Goal: Information Seeking & Learning: Check status

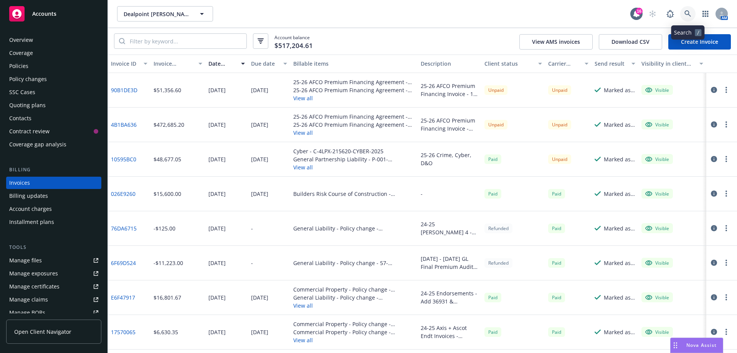
click at [690, 13] on icon at bounding box center [688, 13] width 7 height 7
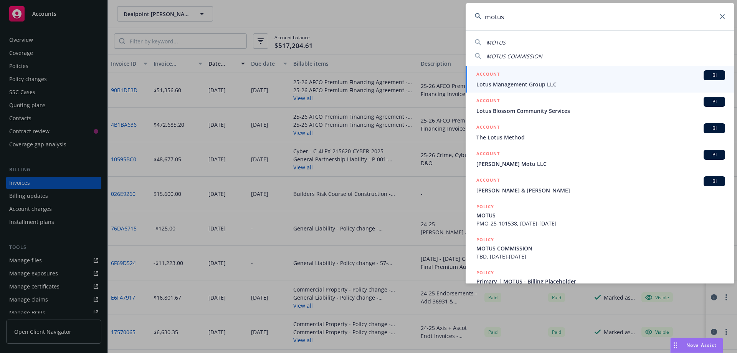
click at [508, 56] on span "MOTUS COMMISSION" at bounding box center [514, 56] width 56 height 7
type input "MOTUS COMMISSION"
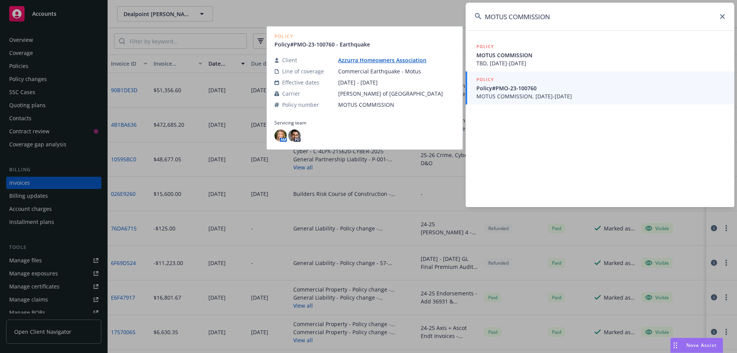
click at [535, 100] on span "MOTUS COMMISSION, 06/01/2023-06/01/2024" at bounding box center [600, 96] width 249 height 8
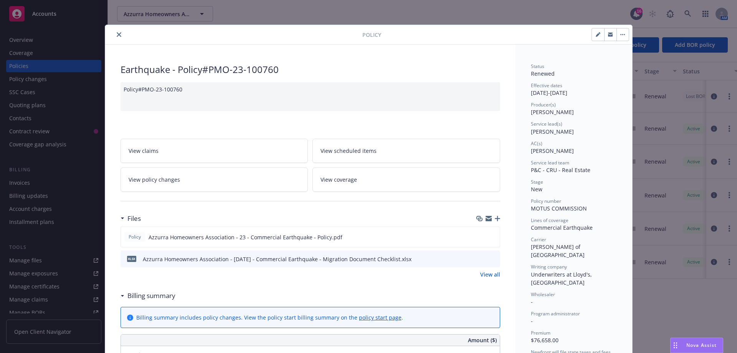
click at [118, 36] on icon "close" at bounding box center [119, 34] width 5 height 5
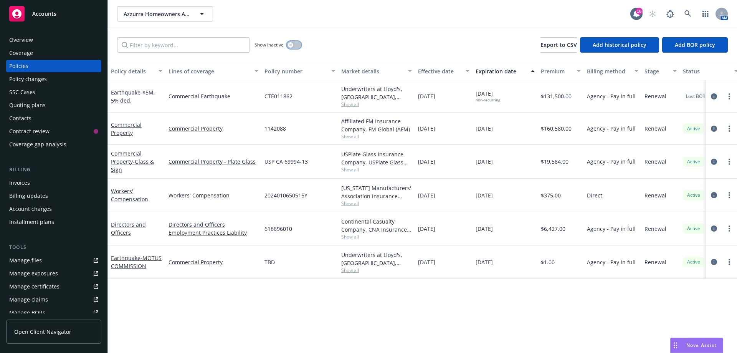
click at [296, 46] on button "button" at bounding box center [294, 45] width 15 height 8
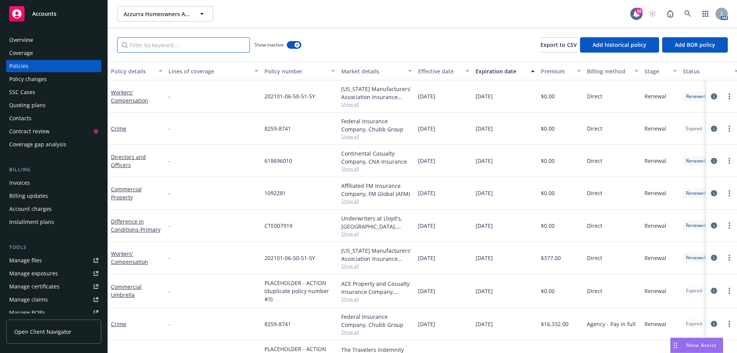
click at [146, 45] on input "Filter by keyword..." at bounding box center [183, 44] width 133 height 15
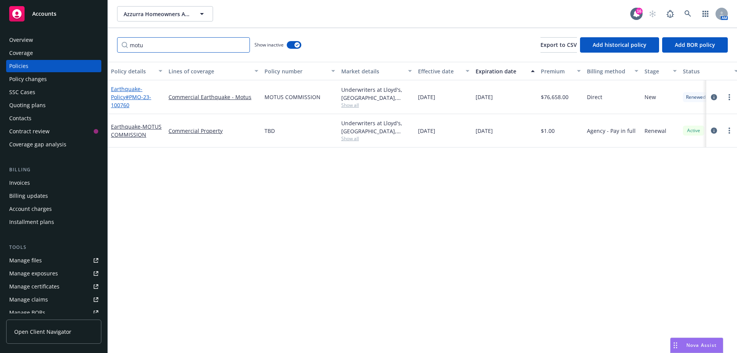
type input "motu"
click at [123, 92] on link "Earthquake - Policy#PMO-23-100760" at bounding box center [131, 96] width 40 height 23
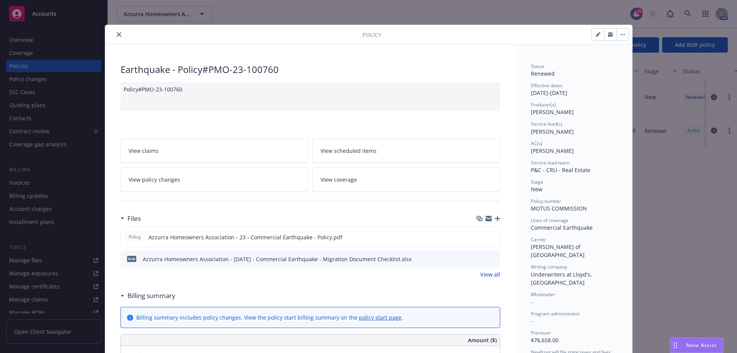
scroll to position [23, 0]
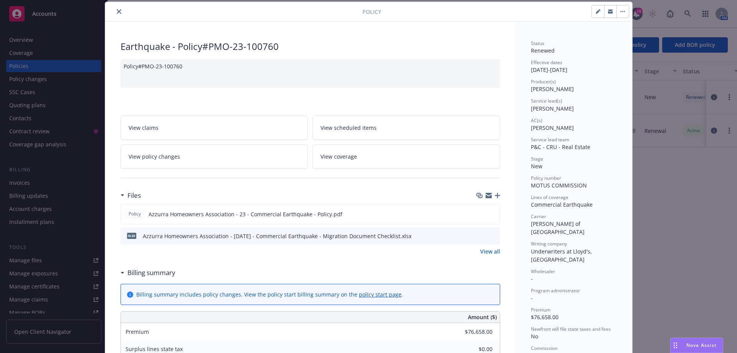
click at [117, 12] on icon "close" at bounding box center [119, 11] width 5 height 5
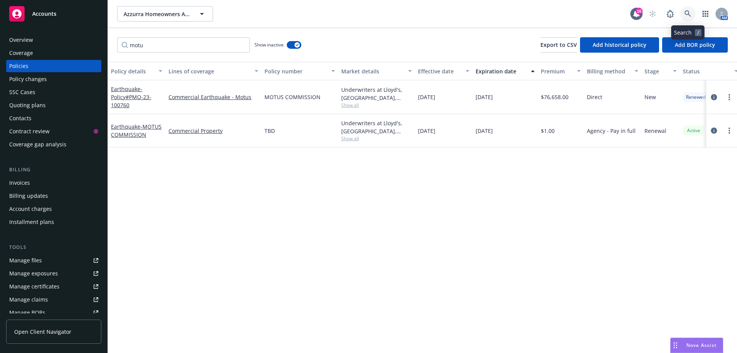
click at [690, 16] on icon at bounding box center [688, 13] width 7 height 7
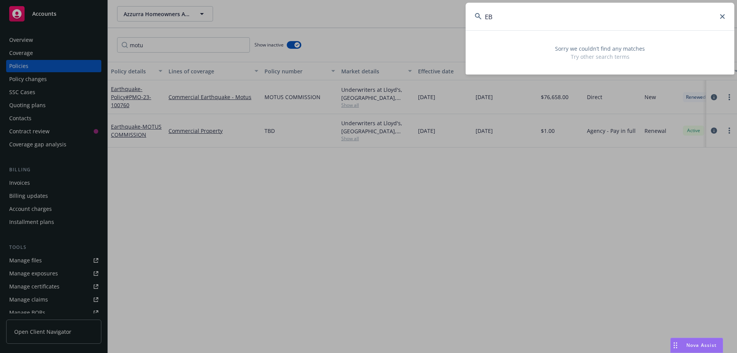
type input "E"
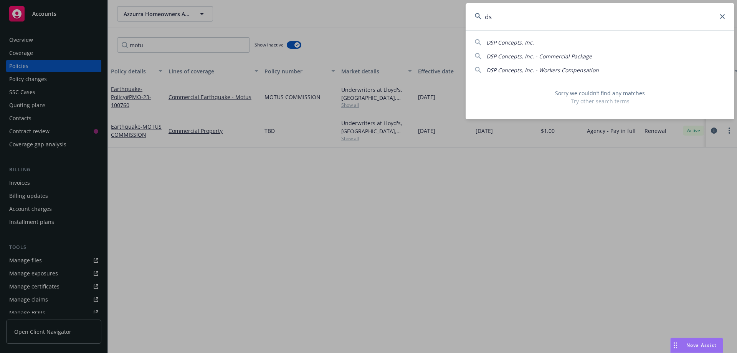
type input "d"
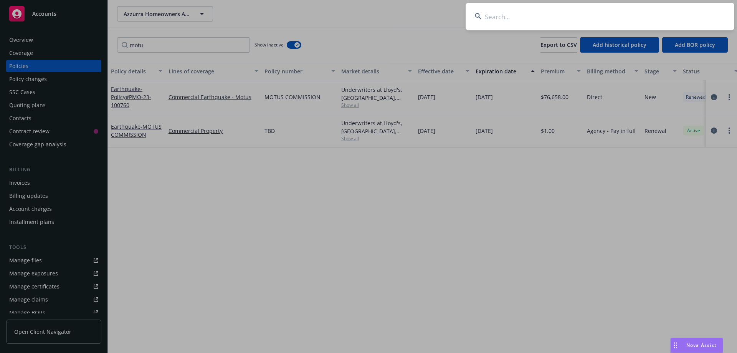
click at [490, 21] on input at bounding box center [600, 17] width 269 height 28
paste input "EBSIC00268"
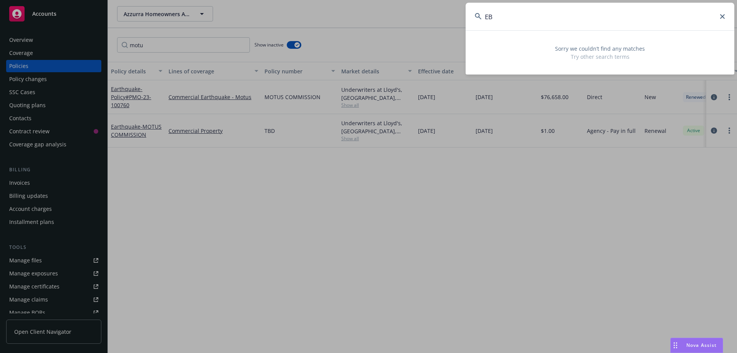
type input "E"
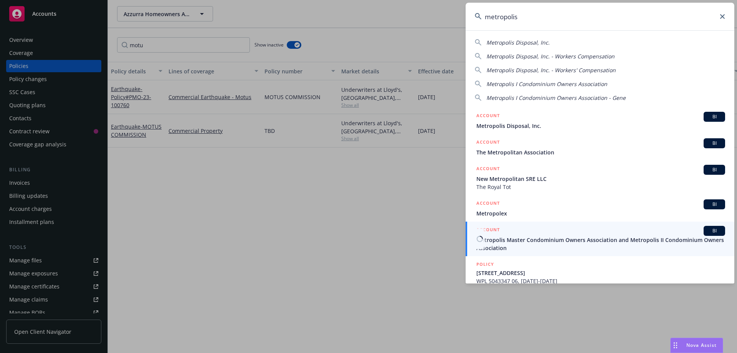
type input "metropolis"
click at [629, 243] on span "Metropolis Master Condominium Owners Association and Metropolis II Condominium …" at bounding box center [600, 244] width 249 height 16
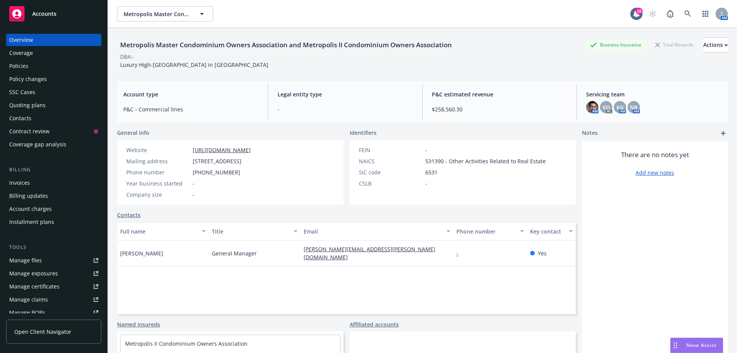
click at [31, 63] on div "Policies" at bounding box center [53, 66] width 89 height 12
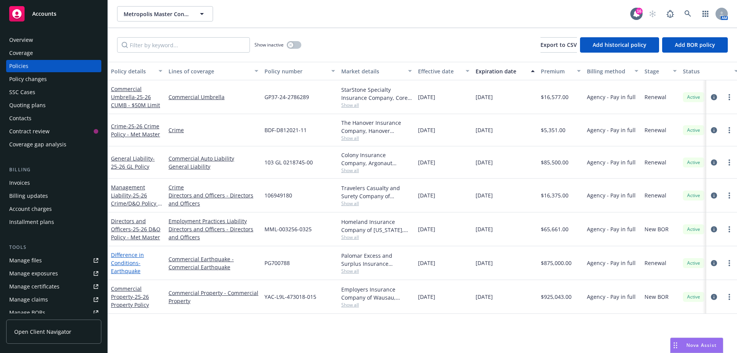
click at [124, 261] on link "Difference in Conditions - Earthquake" at bounding box center [127, 262] width 33 height 23
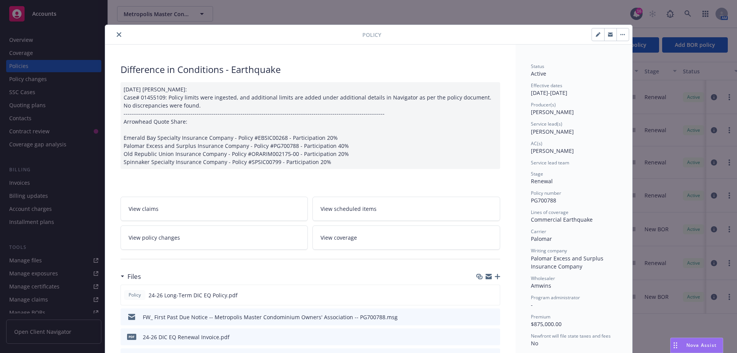
scroll to position [77, 0]
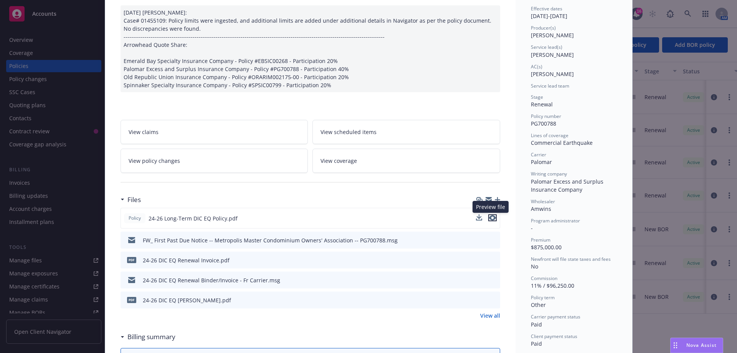
click at [489, 218] on icon "preview file" at bounding box center [492, 217] width 7 height 5
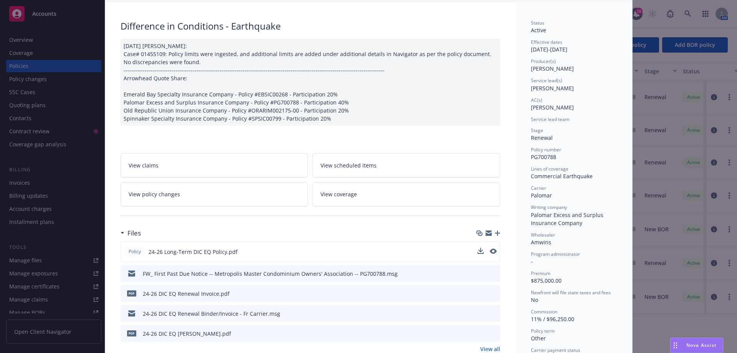
scroll to position [0, 0]
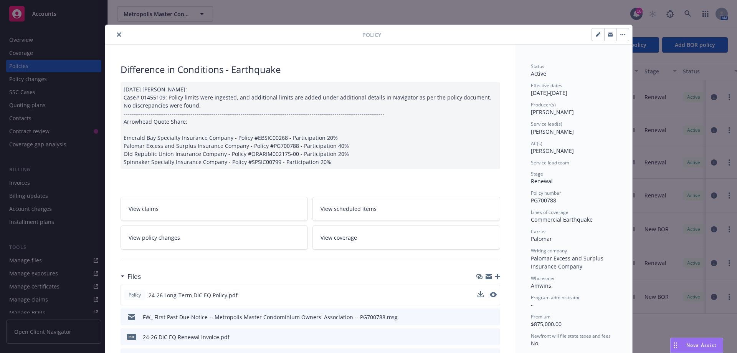
drag, startPoint x: 116, startPoint y: 35, endPoint x: 151, endPoint y: 30, distance: 35.7
click at [117, 35] on icon "close" at bounding box center [119, 34] width 5 height 5
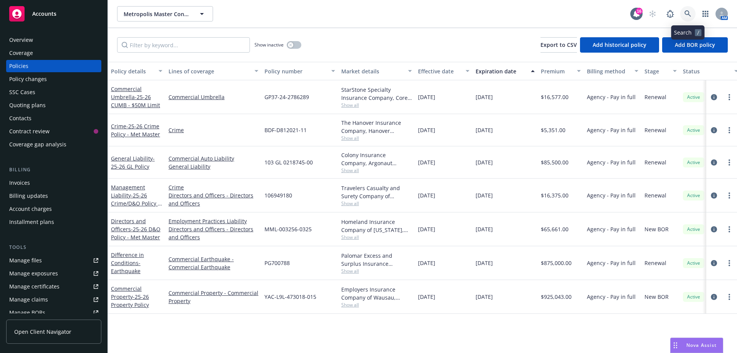
click at [686, 15] on icon at bounding box center [688, 13] width 7 height 7
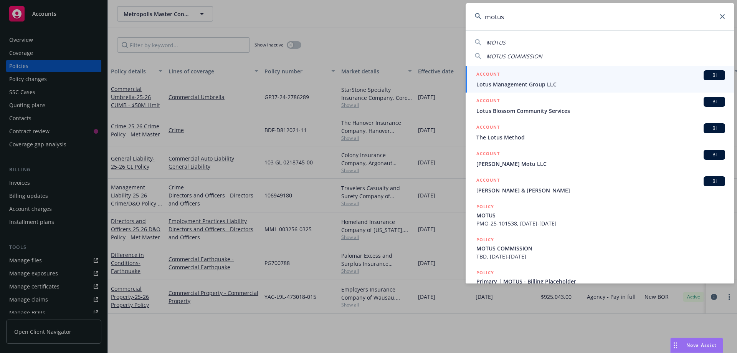
click at [523, 61] on div "MOTUS MOTUS COMMISSION ACCOUNT BI Lotus Management Group LLC ACCOUNT BI Lotus B…" at bounding box center [600, 156] width 269 height 253
click at [523, 55] on span "MOTUS COMMISSION" at bounding box center [514, 56] width 56 height 7
type input "MOTUS COMMISSION"
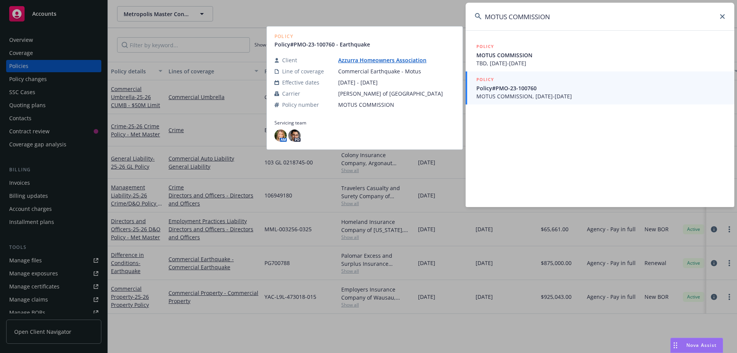
click at [556, 98] on span "MOTUS COMMISSION, 06/01/2023-06/01/2024" at bounding box center [600, 96] width 249 height 8
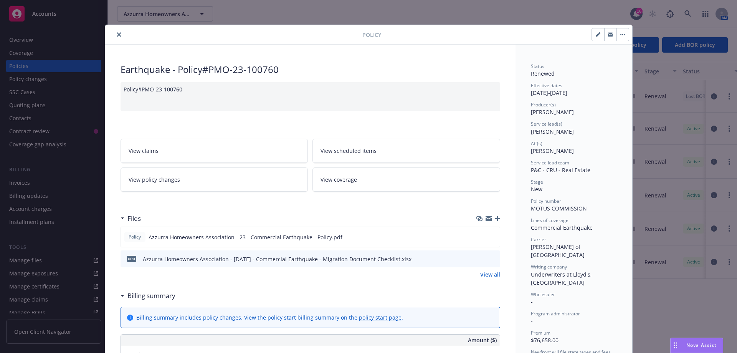
click at [114, 31] on button "close" at bounding box center [118, 34] width 9 height 9
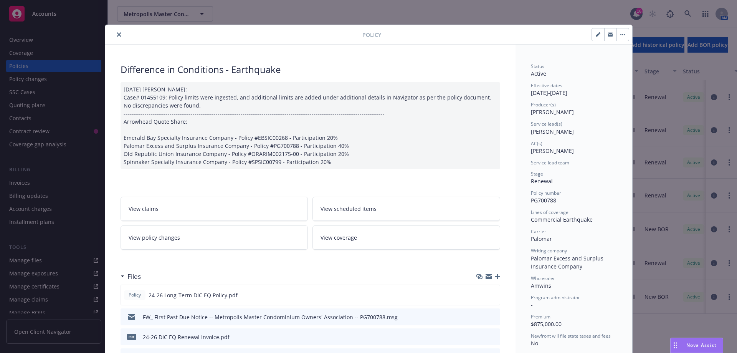
click at [114, 33] on button "close" at bounding box center [118, 34] width 9 height 9
